Goal: Use online tool/utility: Utilize a website feature to perform a specific function

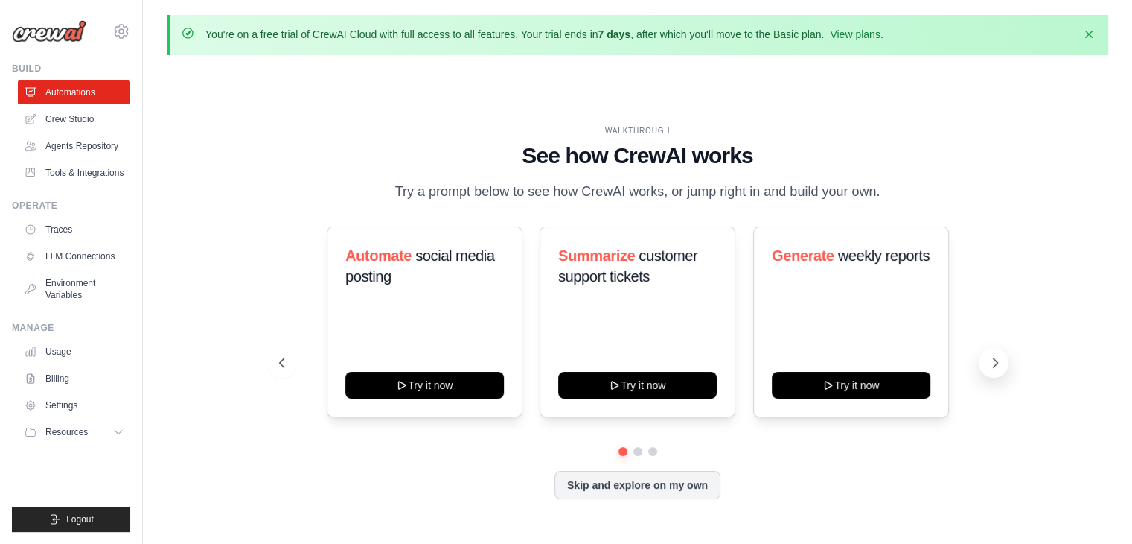
click at [993, 355] on icon at bounding box center [995, 362] width 15 height 15
click at [73, 171] on link "Tools & Integrations" at bounding box center [75, 173] width 112 height 24
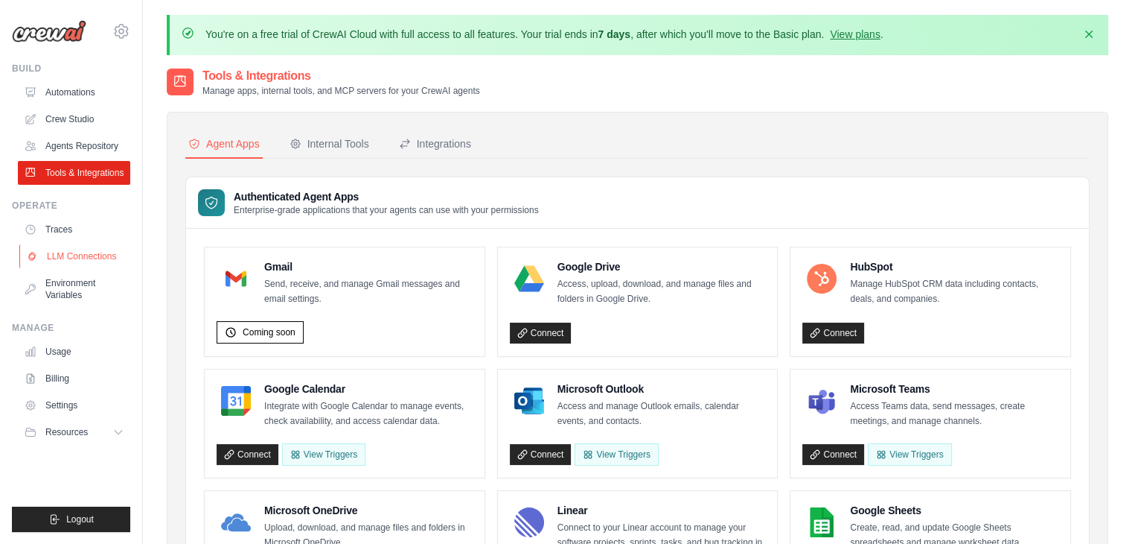
click at [121, 255] on link "LLM Connections" at bounding box center [75, 256] width 112 height 24
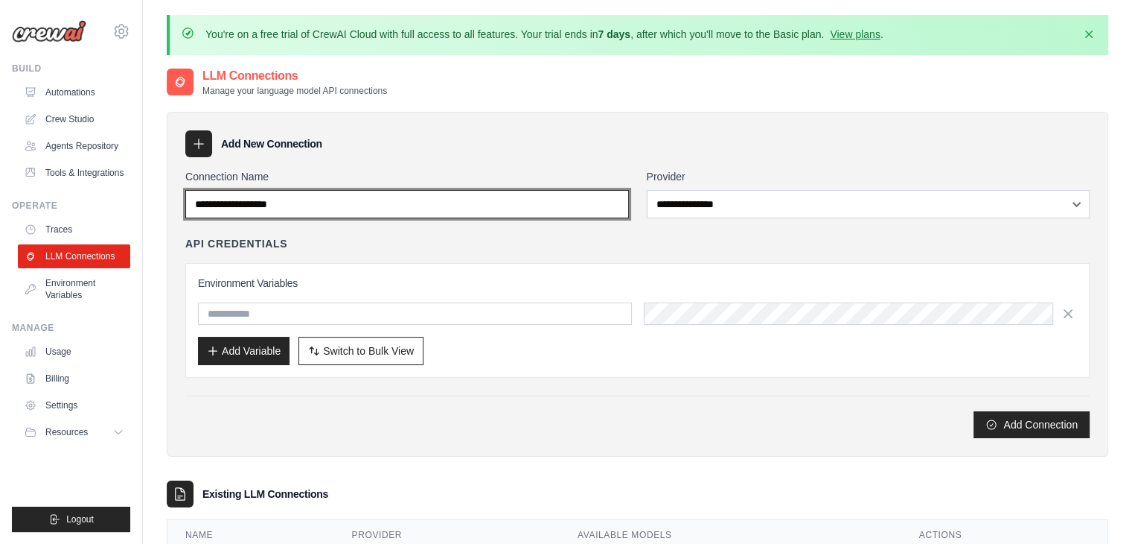
click at [573, 206] on input "Connection Name" at bounding box center [407, 204] width 444 height 28
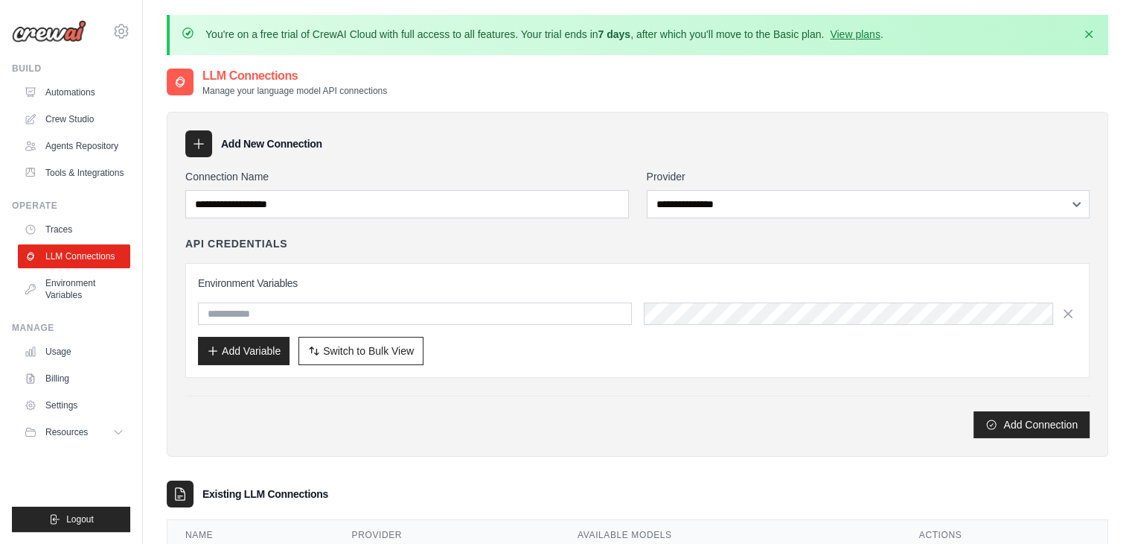
click at [562, 243] on div "API Credentials" at bounding box center [637, 243] width 905 height 15
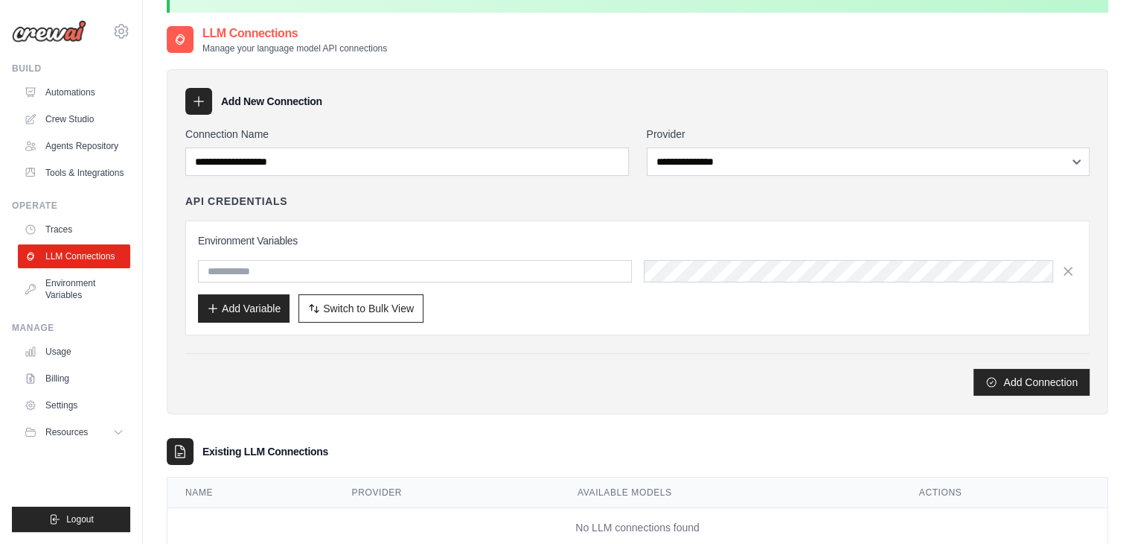
scroll to position [83, 0]
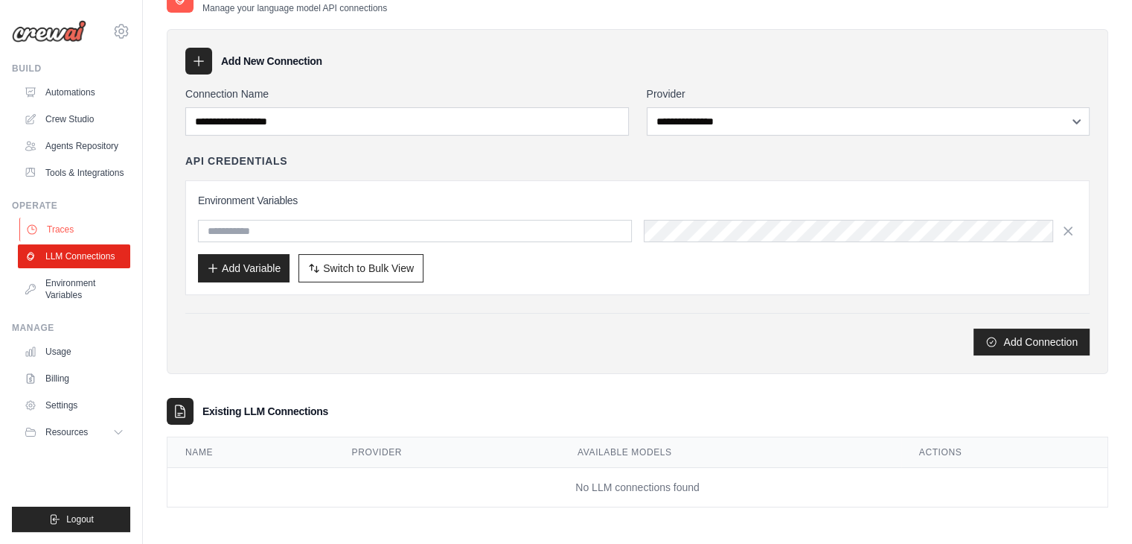
click at [80, 224] on link "Traces" at bounding box center [75, 229] width 112 height 24
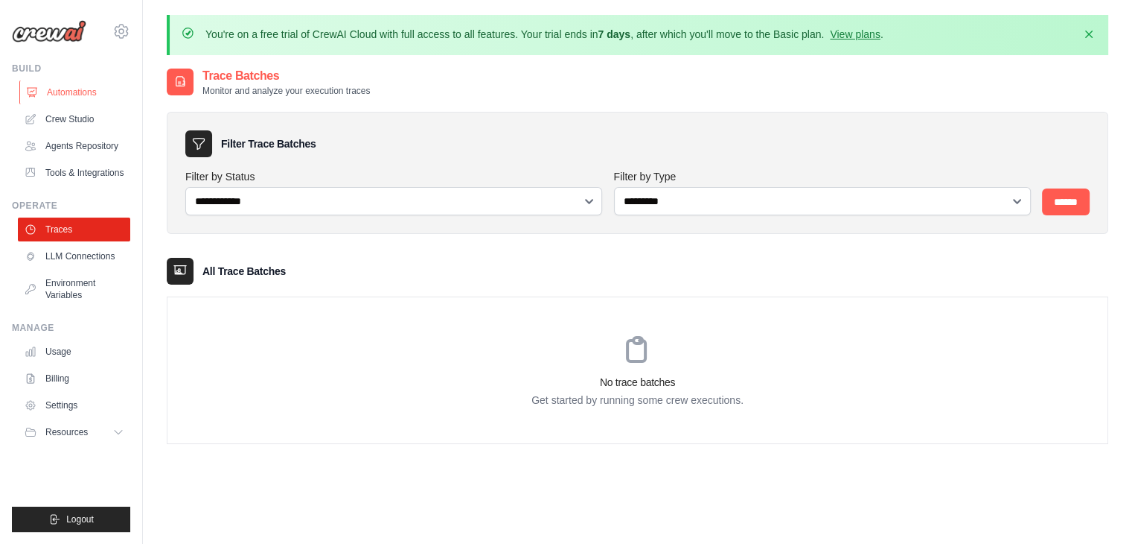
click at [66, 91] on link "Automations" at bounding box center [75, 92] width 112 height 24
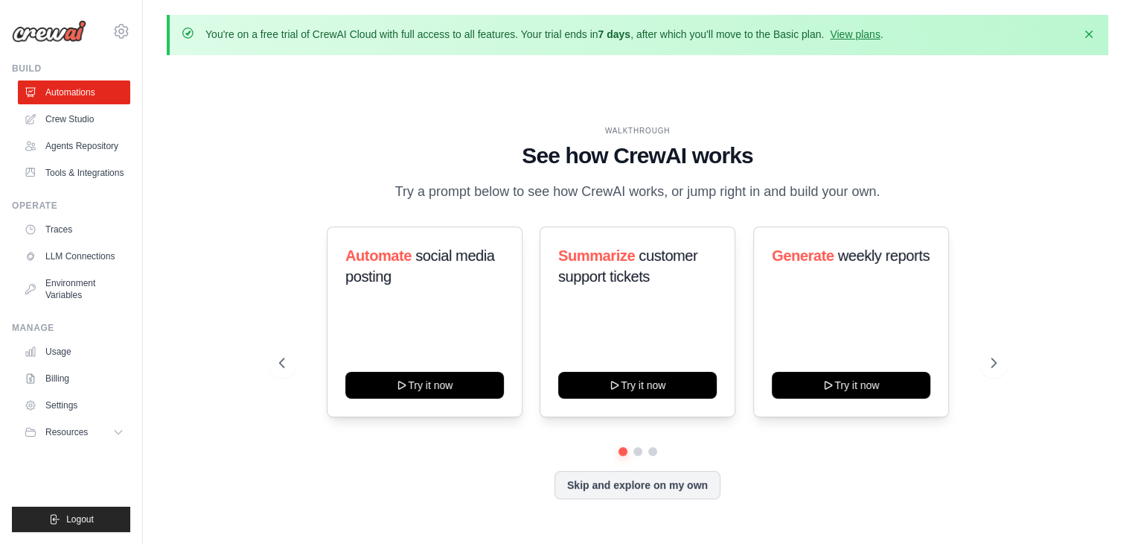
click at [998, 360] on icon at bounding box center [994, 362] width 15 height 15
click at [995, 361] on icon at bounding box center [995, 362] width 4 height 9
click at [84, 114] on link "Crew Studio" at bounding box center [75, 119] width 112 height 24
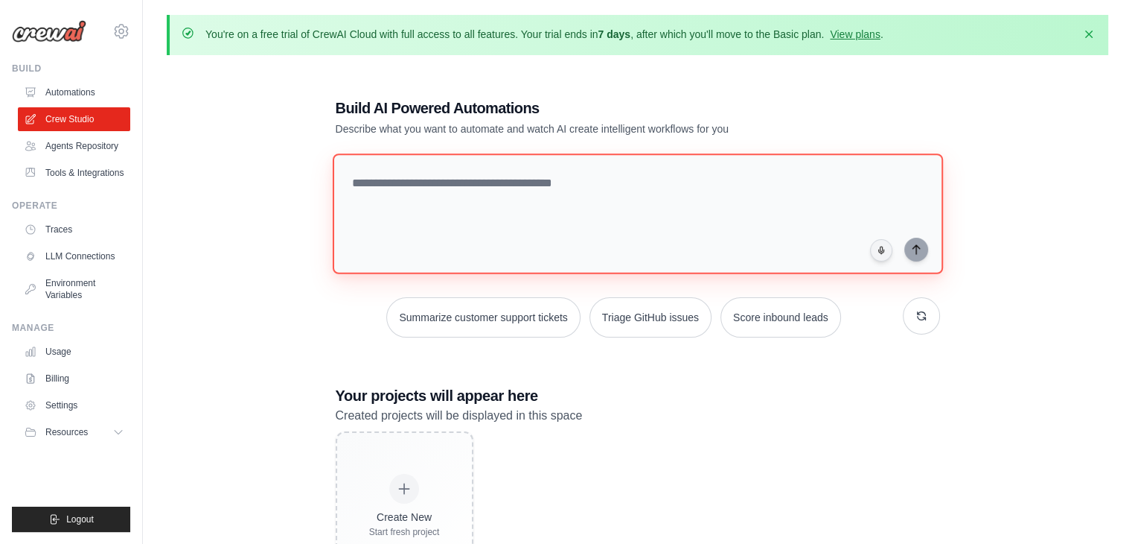
click at [503, 217] on textarea at bounding box center [637, 213] width 611 height 121
paste textarea "**********"
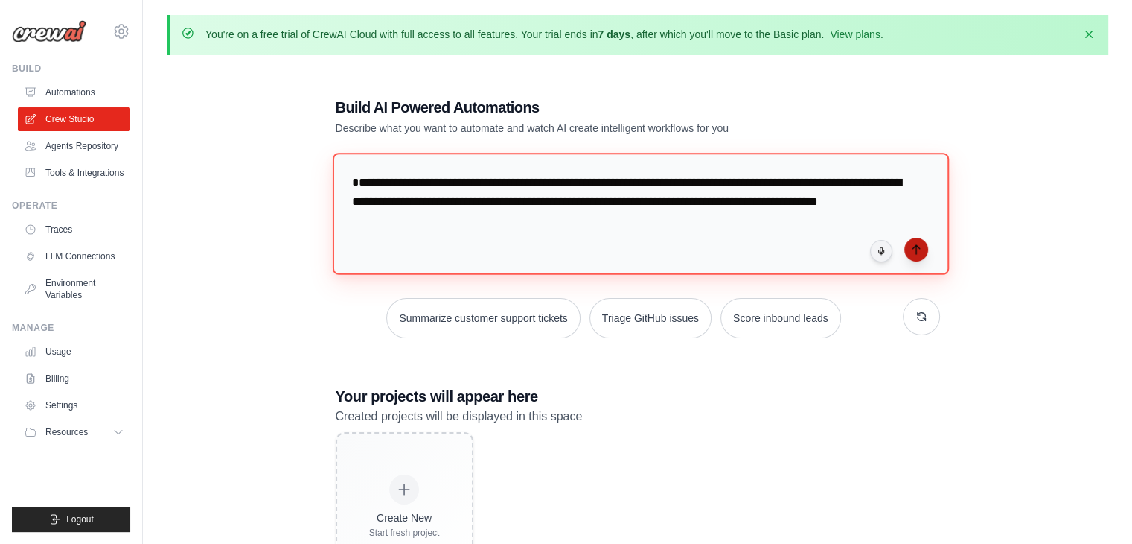
type textarea "**********"
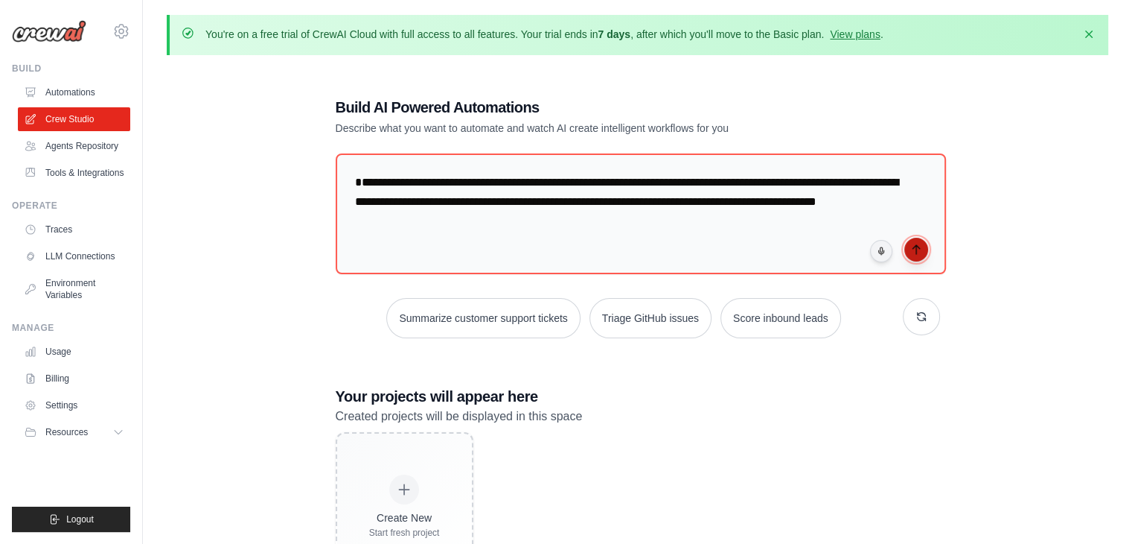
click at [918, 245] on icon "submit" at bounding box center [917, 249] width 12 height 12
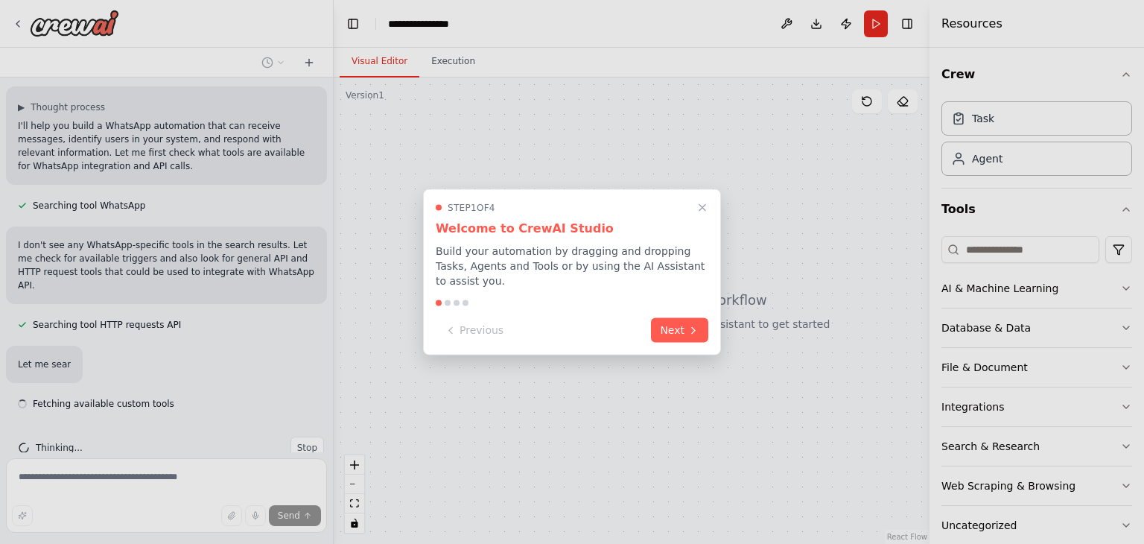
scroll to position [108, 0]
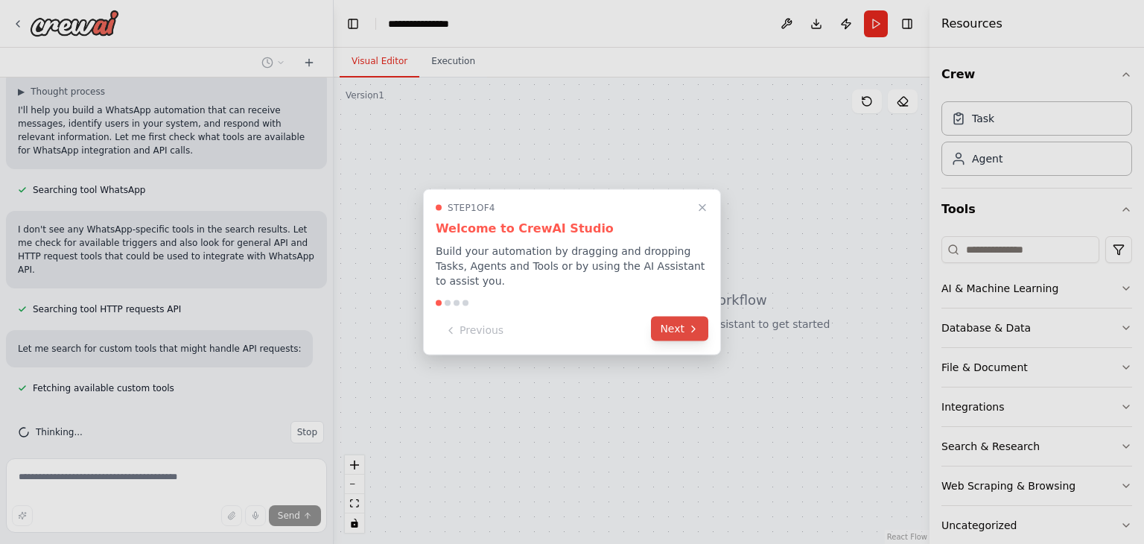
click at [694, 325] on icon at bounding box center [693, 328] width 3 height 6
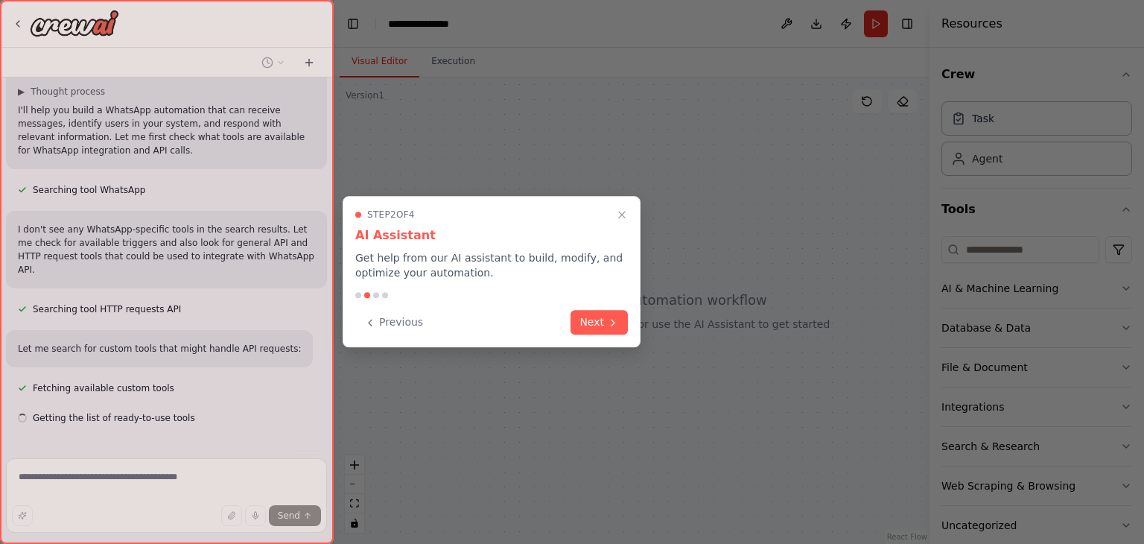
scroll to position [138, 0]
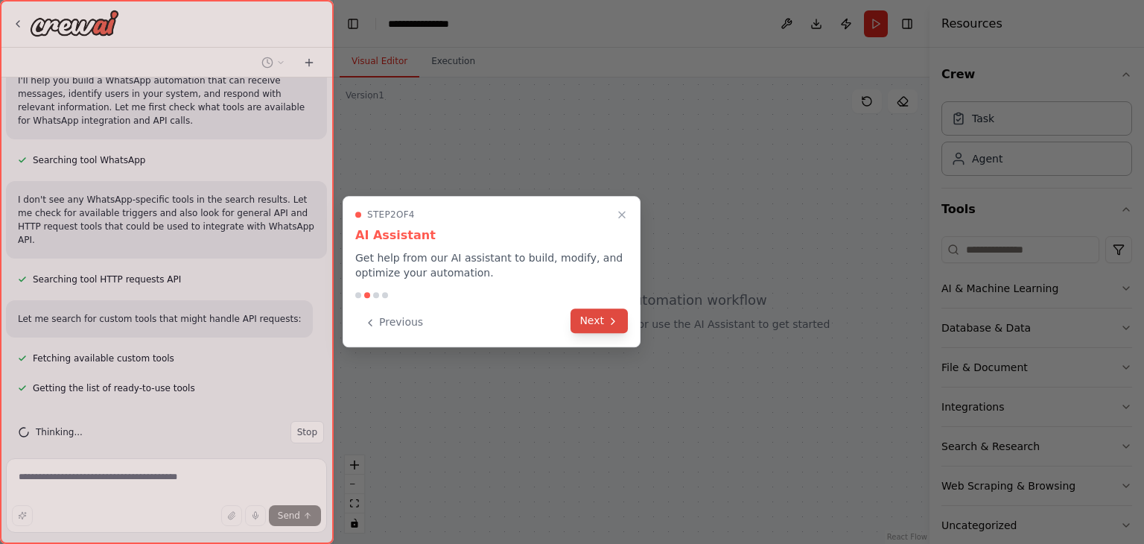
click at [608, 322] on icon at bounding box center [613, 321] width 12 height 12
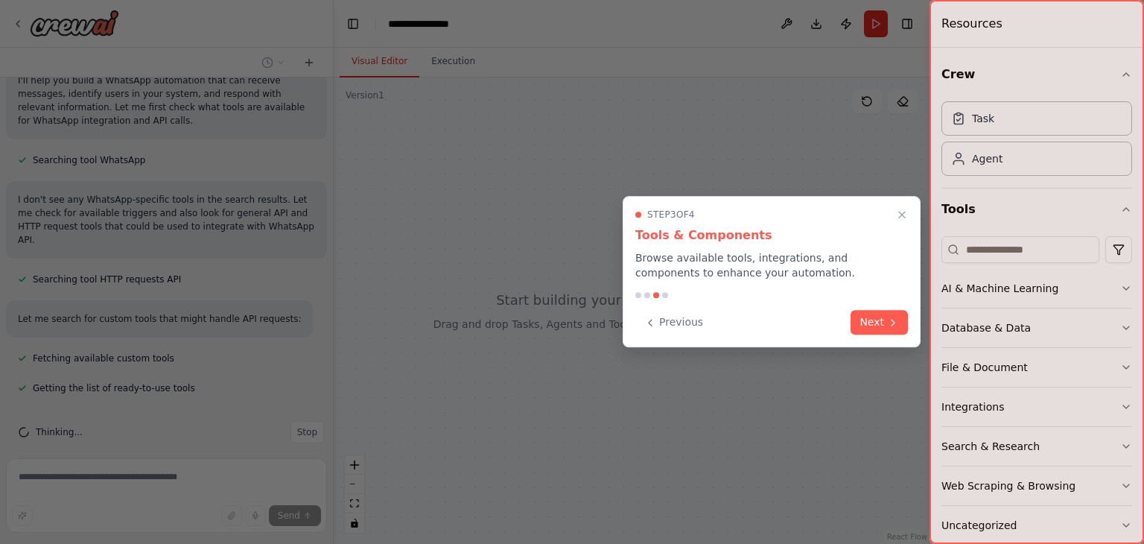
scroll to position [173, 0]
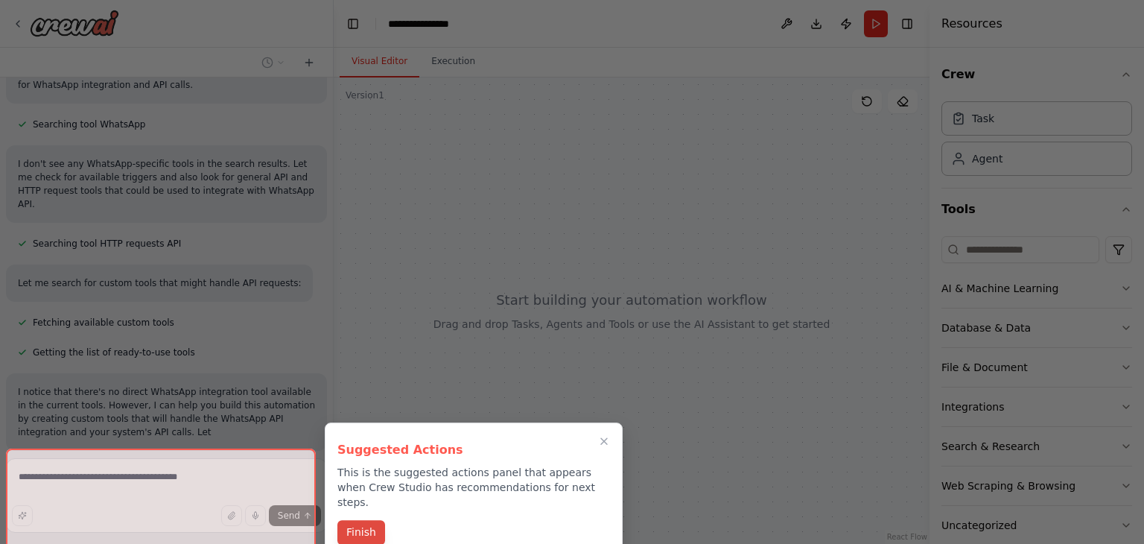
click at [358, 520] on button "Finish" at bounding box center [361, 532] width 48 height 25
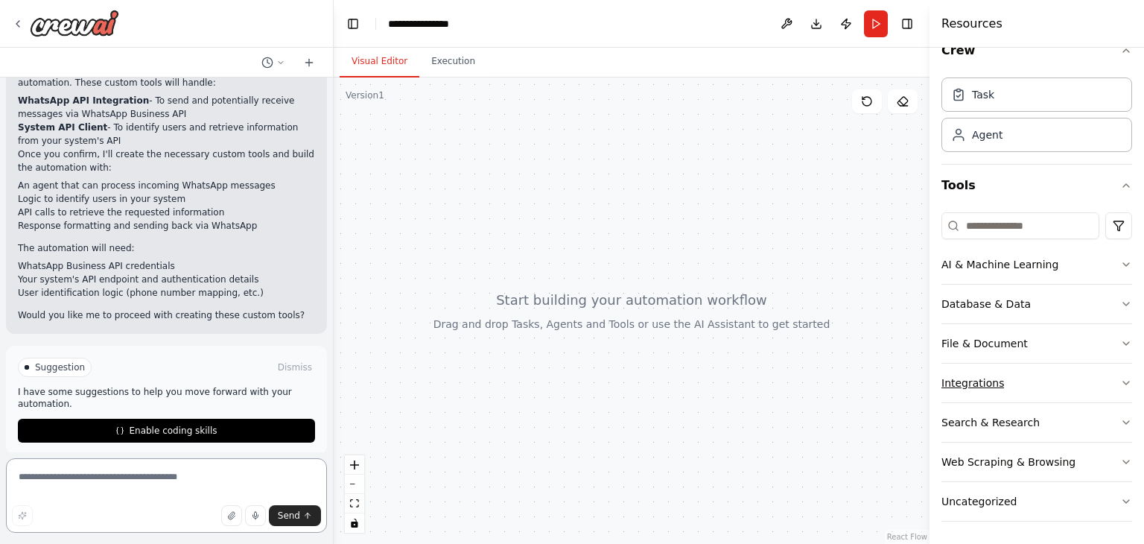
scroll to position [0, 0]
